Goal: Transaction & Acquisition: Purchase product/service

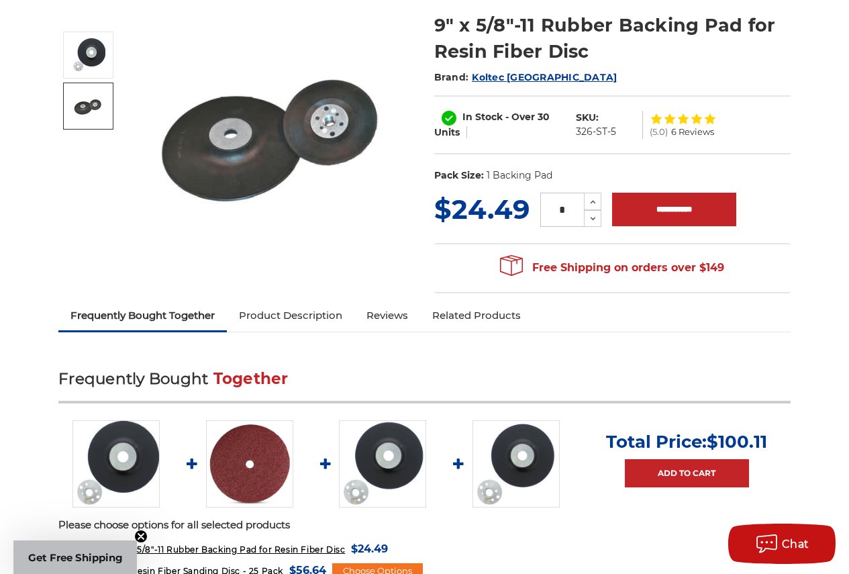
scroll to position [201, 0]
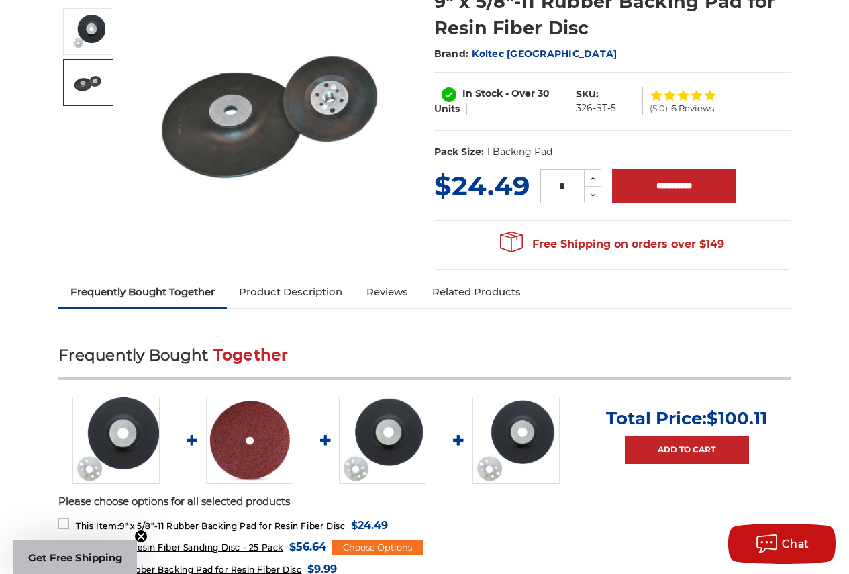
click at [322, 295] on link "Product Description" at bounding box center [290, 292] width 127 height 30
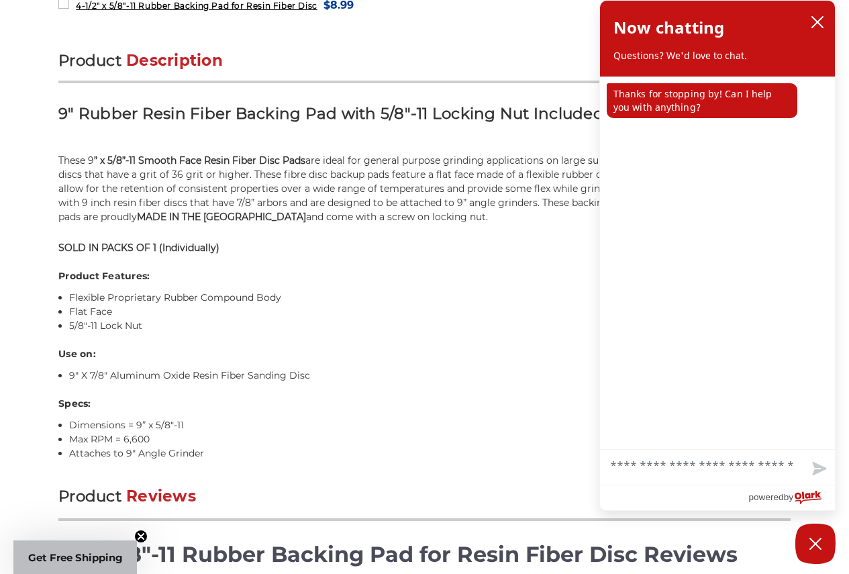
scroll to position [756, 0]
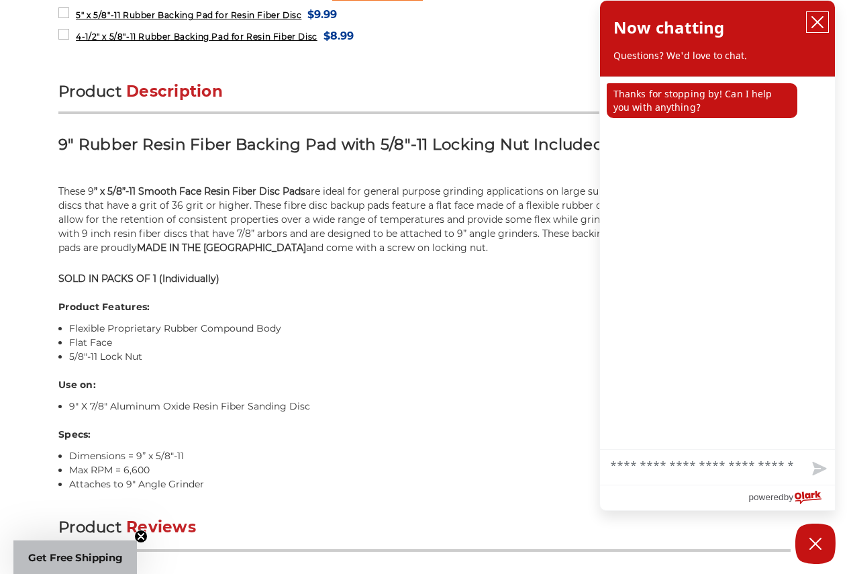
click at [814, 17] on icon "close chatbox" at bounding box center [817, 21] width 13 height 13
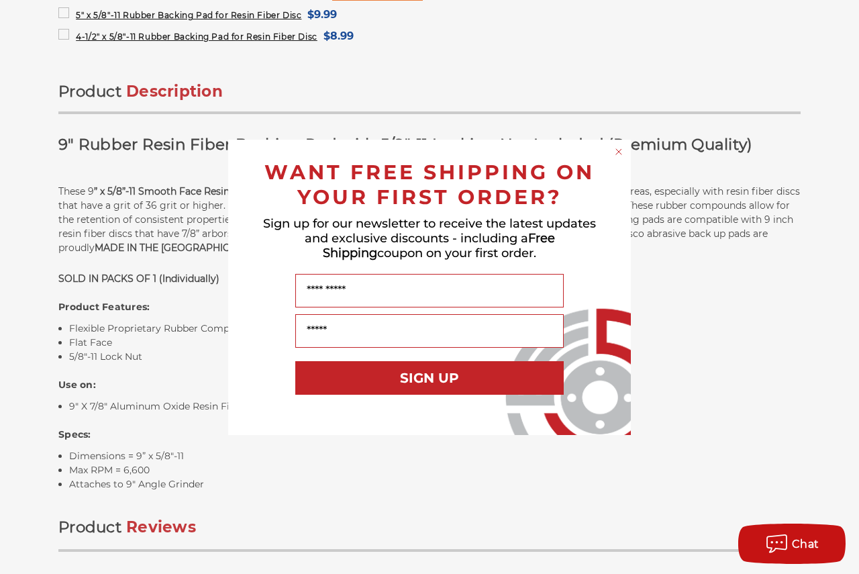
click at [721, 277] on div "Close dialog WANT FREE SHIPPING ON YOUR FIRST ORDER? Sign up for our newsletter…" at bounding box center [429, 287] width 859 height 574
click at [623, 150] on circle "Close dialog" at bounding box center [619, 151] width 13 height 13
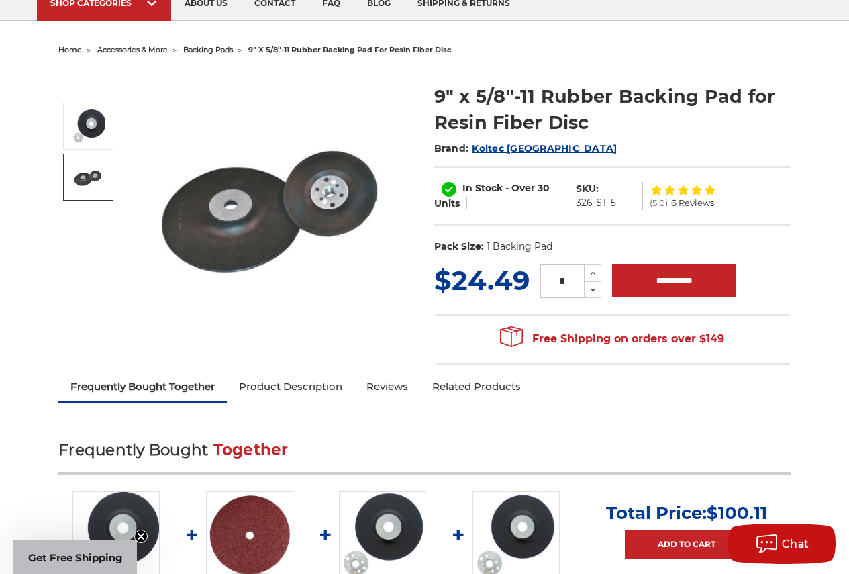
scroll to position [85, 0]
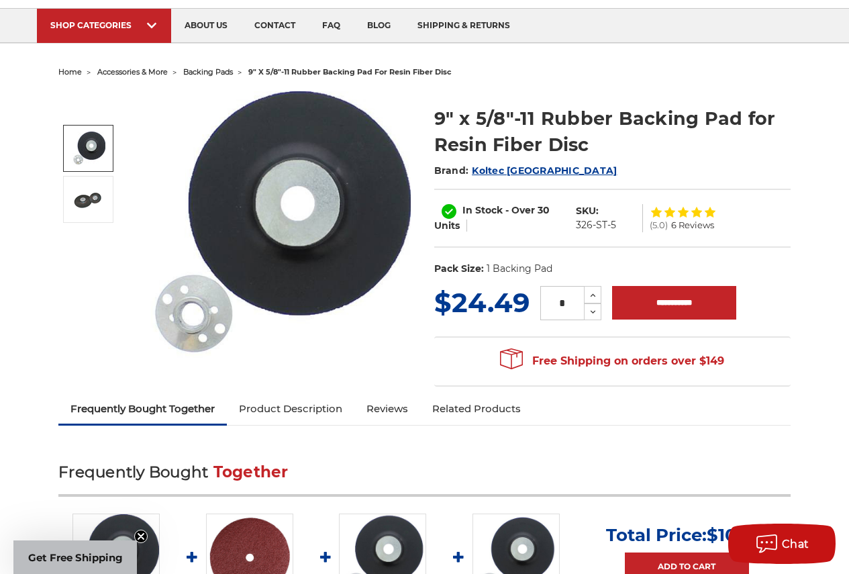
click at [92, 154] on img at bounding box center [89, 149] width 34 height 34
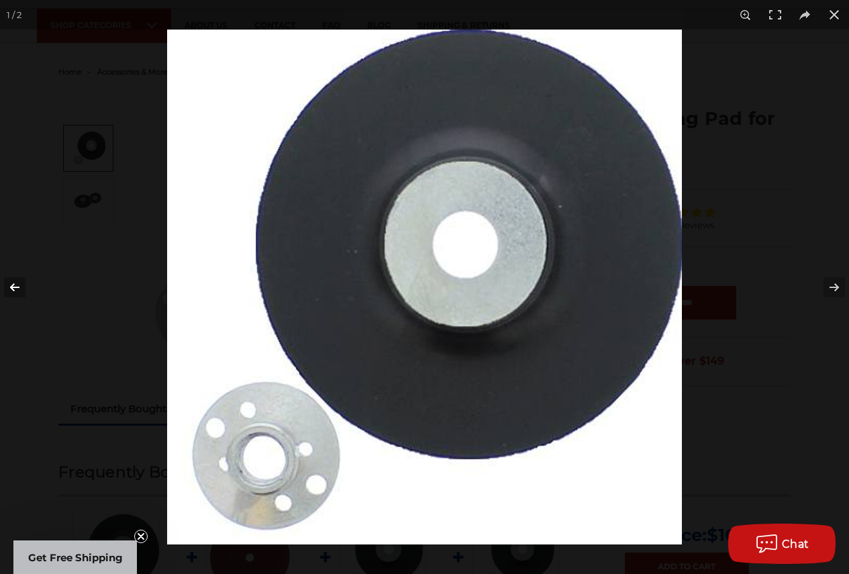
click at [15, 286] on button at bounding box center [23, 287] width 47 height 67
